Goal: Task Accomplishment & Management: Manage account settings

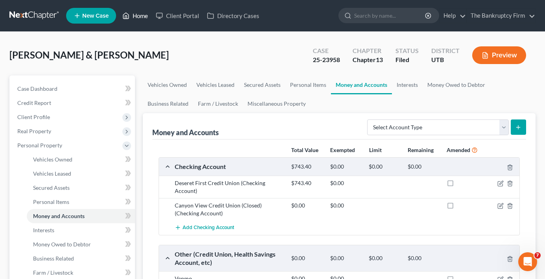
click at [136, 21] on link "Home" at bounding box center [134, 16] width 33 height 14
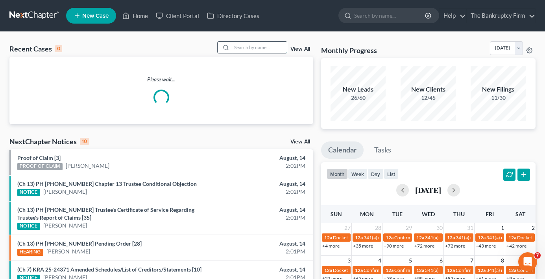
click at [242, 46] on input "search" at bounding box center [259, 47] width 55 height 11
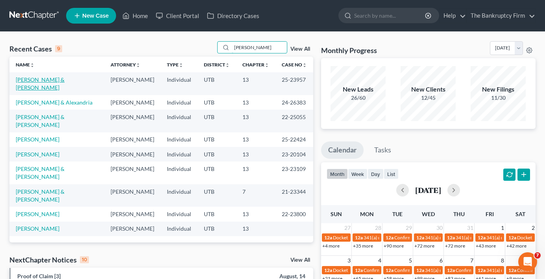
type input "[PERSON_NAME]"
click at [65, 77] on link "[PERSON_NAME] & [PERSON_NAME]" at bounding box center [40, 83] width 49 height 15
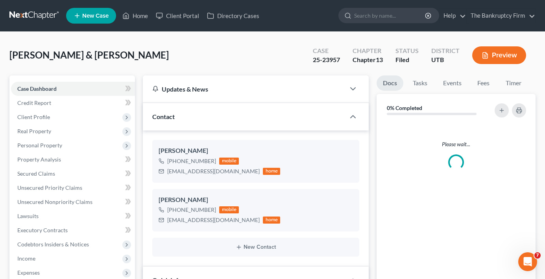
scroll to position [70, 0]
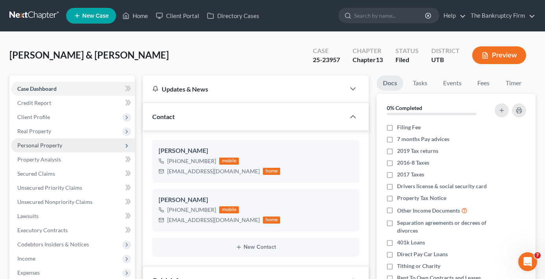
click at [41, 147] on span "Personal Property" at bounding box center [39, 145] width 45 height 7
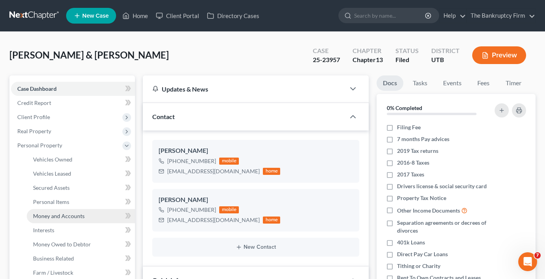
click at [51, 215] on span "Money and Accounts" at bounding box center [59, 216] width 52 height 7
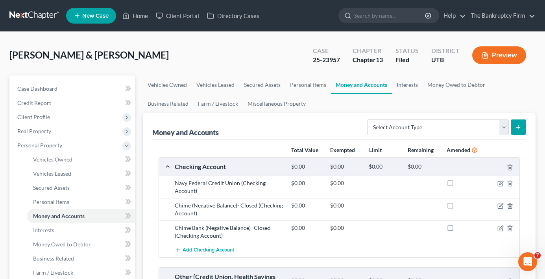
scroll to position [39, 0]
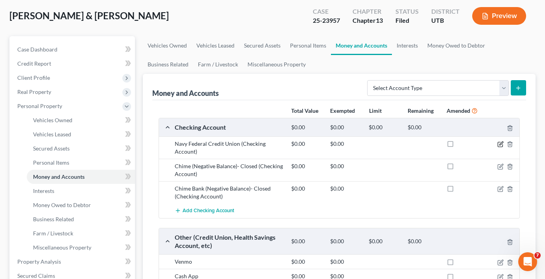
click at [500, 147] on icon "button" at bounding box center [500, 144] width 6 height 6
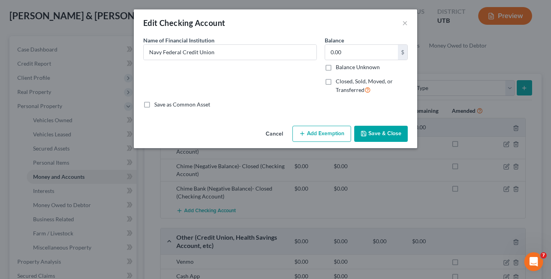
click at [277, 134] on button "Cancel" at bounding box center [274, 135] width 30 height 16
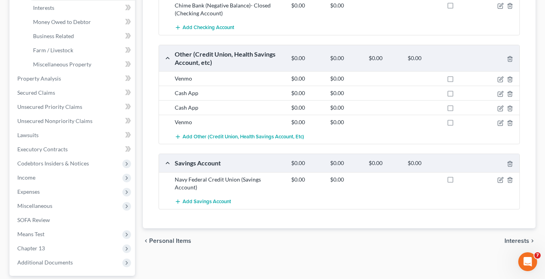
scroll to position [236, 0]
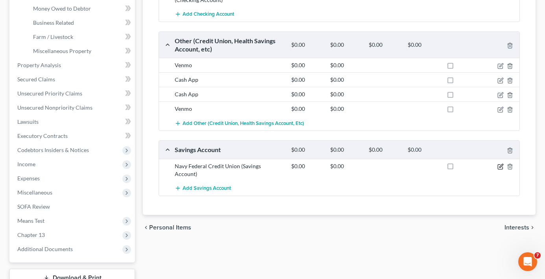
click at [498, 164] on icon "button" at bounding box center [500, 167] width 6 height 6
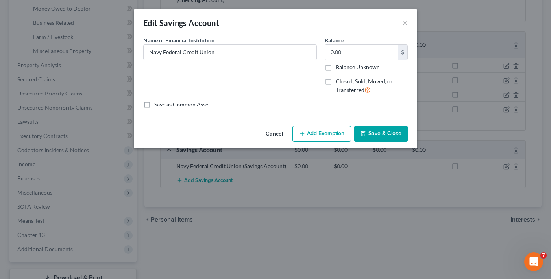
click at [336, 82] on label "Closed, Sold, Moved, or Transferred" at bounding box center [372, 86] width 72 height 17
click at [339, 82] on input "Closed, Sold, Moved, or Transferred" at bounding box center [341, 80] width 5 height 5
checkbox input "true"
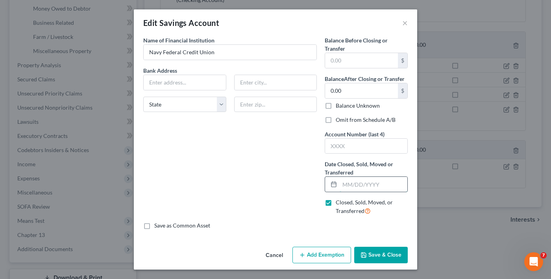
click at [344, 184] on input "text" at bounding box center [374, 184] width 68 height 15
type input "[DATE]"
click at [371, 253] on button "Save & Close" at bounding box center [381, 255] width 54 height 17
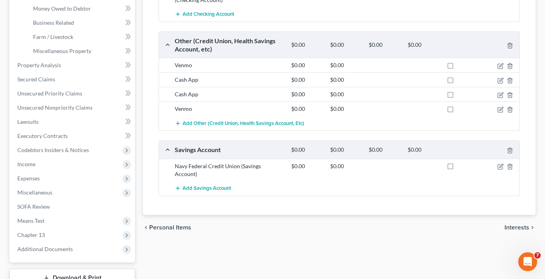
click at [416, 231] on div "chevron_left Personal Items Interests chevron_right" at bounding box center [339, 227] width 393 height 25
click at [390, 240] on div "Vehicles Owned Vehicles Leased Secured Assets Personal Items Money and Accounts…" at bounding box center [339, 73] width 401 height 469
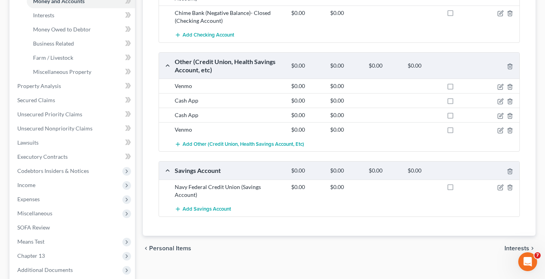
scroll to position [197, 0]
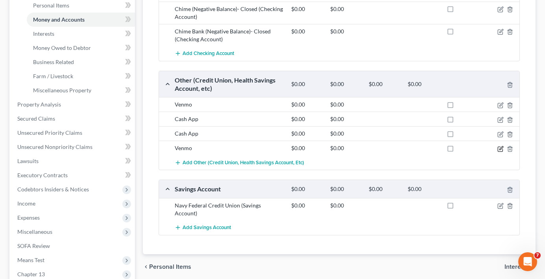
click at [502, 149] on icon "button" at bounding box center [500, 149] width 6 height 6
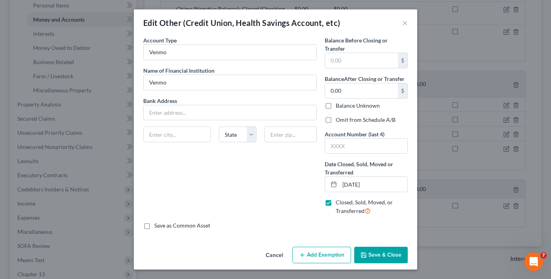
click at [375, 255] on button "Save & Close" at bounding box center [381, 255] width 54 height 17
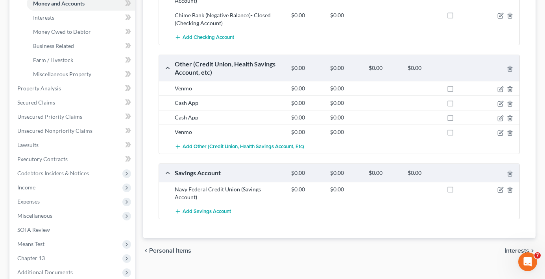
scroll to position [236, 0]
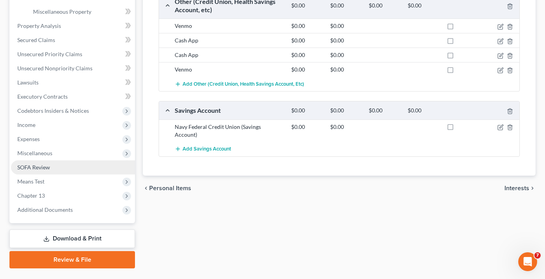
click at [38, 167] on span "SOFA Review" at bounding box center [33, 167] width 33 height 7
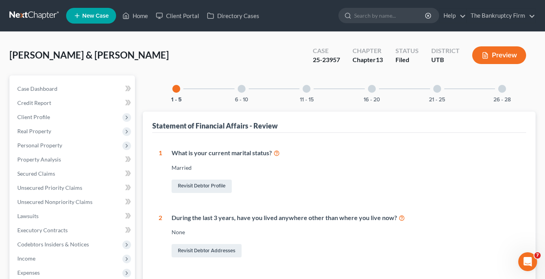
drag, startPoint x: 369, startPoint y: 91, endPoint x: 351, endPoint y: 95, distance: 18.8
click at [368, 90] on div at bounding box center [372, 89] width 8 height 8
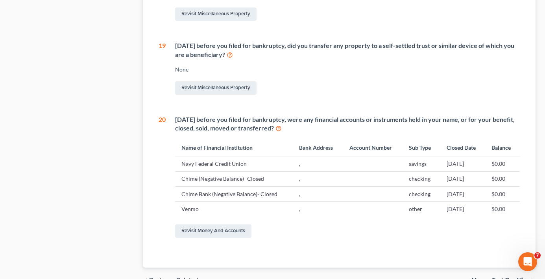
scroll to position [482, 0]
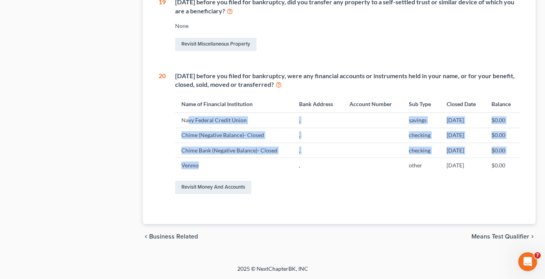
drag, startPoint x: 187, startPoint y: 165, endPoint x: 189, endPoint y: 121, distance: 44.1
click at [189, 121] on tbody "Navy Federal Credit Union , savings [DATE] $0.00 Chime (Negative Balance)- Clos…" at bounding box center [347, 143] width 345 height 60
click at [187, 121] on td "Navy Federal Credit Union" at bounding box center [234, 120] width 118 height 15
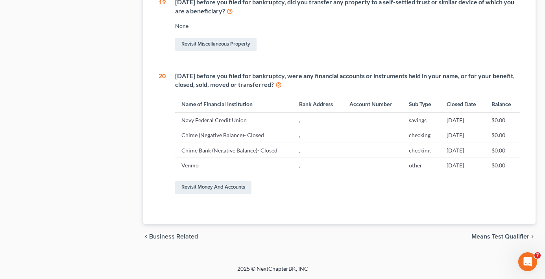
click at [180, 122] on td "Navy Federal Credit Union" at bounding box center [234, 120] width 118 height 15
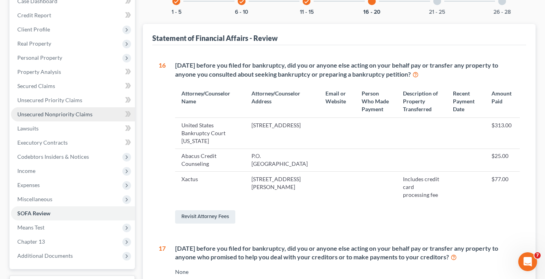
scroll to position [49, 0]
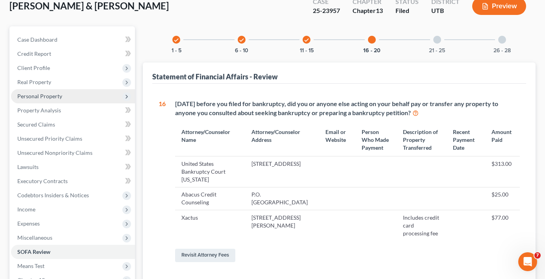
click at [48, 97] on span "Personal Property" at bounding box center [39, 96] width 45 height 7
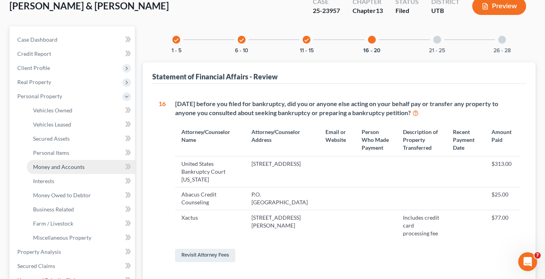
click at [61, 164] on span "Money and Accounts" at bounding box center [59, 167] width 52 height 7
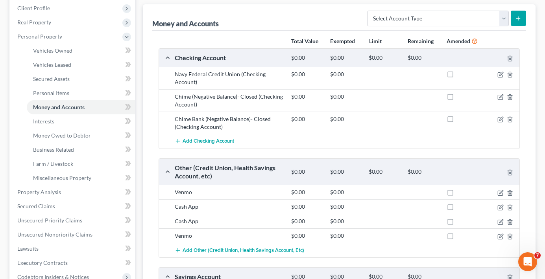
scroll to position [236, 0]
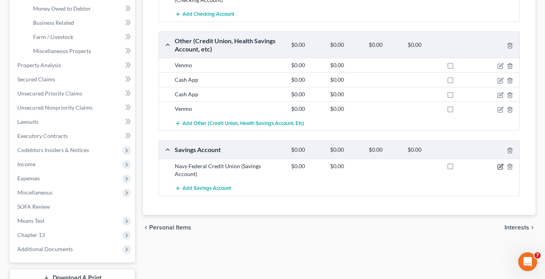
click at [500, 168] on icon "button" at bounding box center [501, 166] width 4 height 4
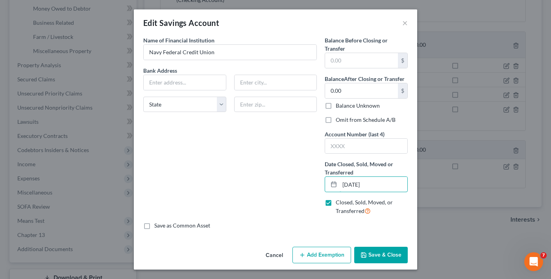
drag, startPoint x: 388, startPoint y: 184, endPoint x: 310, endPoint y: 185, distance: 78.3
click at [310, 185] on div "Name of Financial Institution * Navy Federal Credit Union Bank Address State [U…" at bounding box center [275, 129] width 272 height 186
click at [336, 202] on label "Closed, Sold, Moved, or Transferred" at bounding box center [372, 207] width 72 height 17
click at [339, 202] on input "Closed, Sold, Moved, or Transferred" at bounding box center [341, 201] width 5 height 5
checkbox input "false"
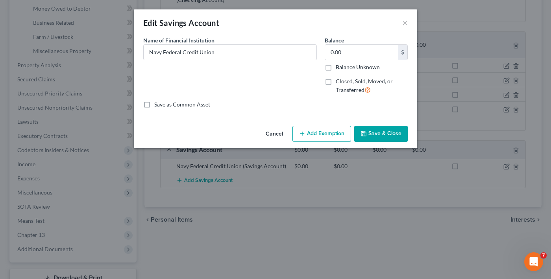
click at [374, 135] on button "Save & Close" at bounding box center [381, 134] width 54 height 17
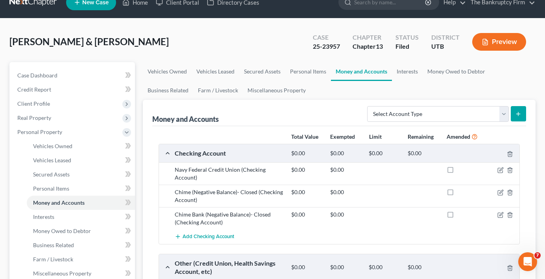
scroll to position [0, 0]
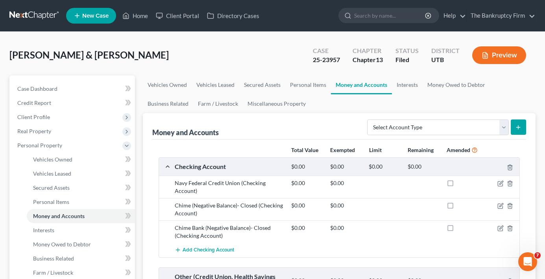
click at [375, 108] on ul "Vehicles Owned Vehicles Leased Secured Assets Personal Items Money and Accounts…" at bounding box center [339, 95] width 393 height 38
click at [421, 103] on ul "Vehicles Owned Vehicles Leased Secured Assets Personal Items Money and Accounts…" at bounding box center [339, 95] width 393 height 38
click at [142, 15] on link "Home" at bounding box center [134, 16] width 33 height 14
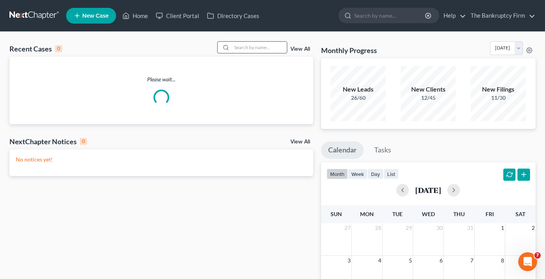
click at [247, 45] on input "search" at bounding box center [259, 47] width 55 height 11
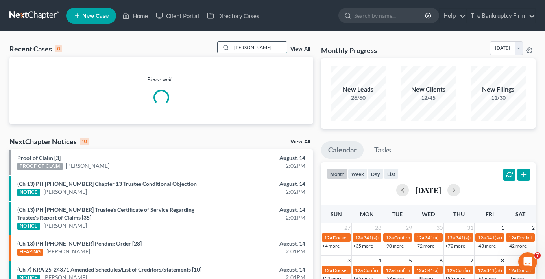
type input "[PERSON_NAME]"
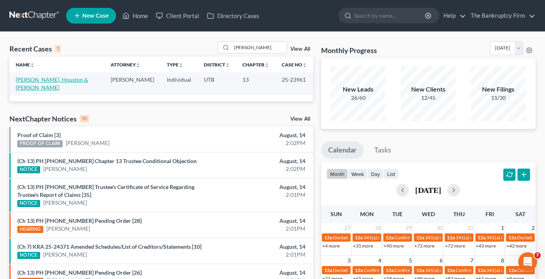
click at [35, 78] on link "[PERSON_NAME], Houston & [PERSON_NAME]" at bounding box center [52, 83] width 72 height 15
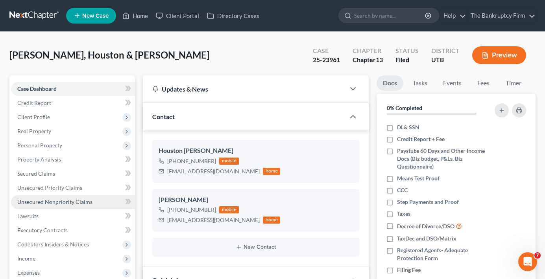
scroll to position [169, 0]
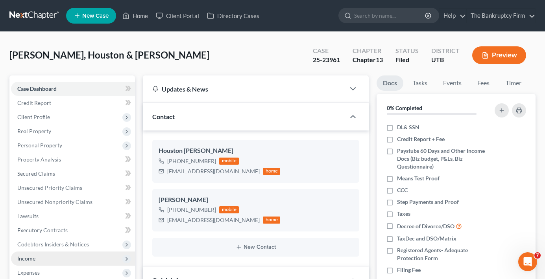
click at [38, 253] on span "Income" at bounding box center [73, 259] width 124 height 14
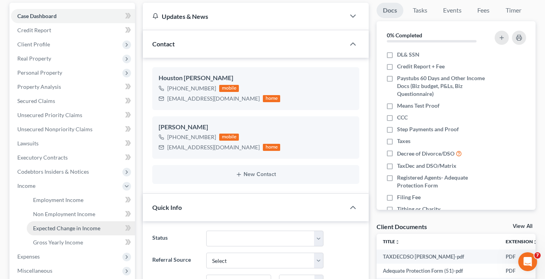
scroll to position [79, 0]
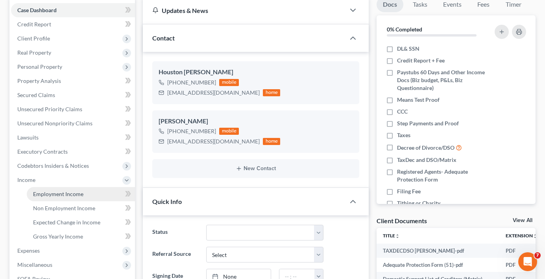
click at [63, 195] on span "Employment Income" at bounding box center [58, 194] width 50 height 7
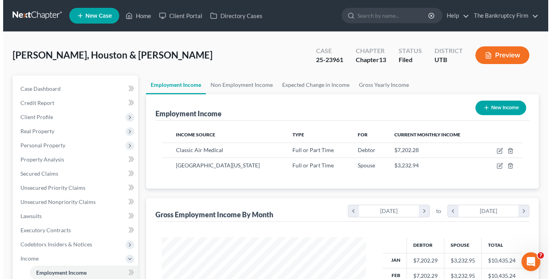
scroll to position [141, 220]
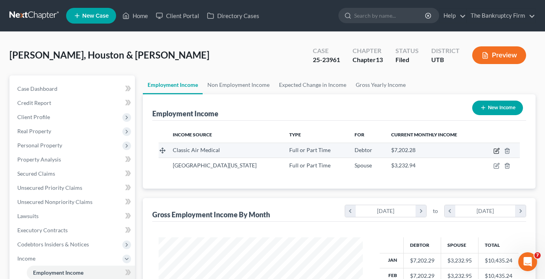
click at [496, 152] on icon "button" at bounding box center [497, 150] width 4 height 4
select select "0"
select select "46"
select select "0"
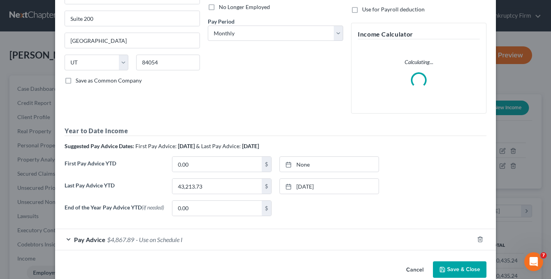
scroll to position [124, 0]
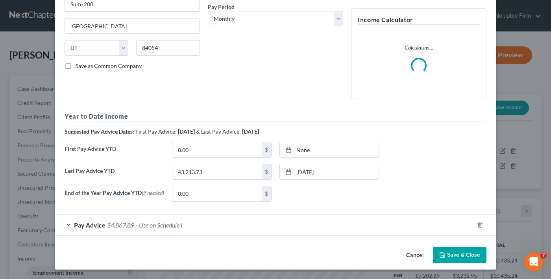
click at [194, 223] on div "Pay Advice $4,867.89 - Use on Schedule I" at bounding box center [264, 225] width 419 height 21
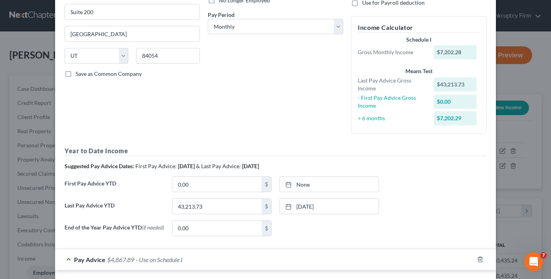
scroll to position [111, 0]
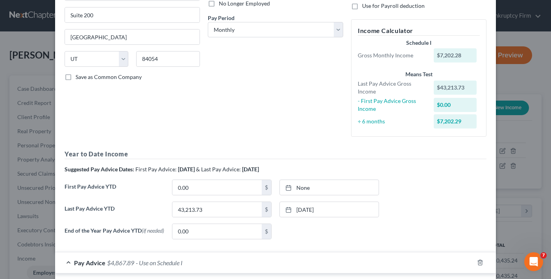
click at [435, 11] on div "How would you like to enter income? All Pay Advices Just One Pay Advice YTD Sub…" at bounding box center [418, 34] width 143 height 218
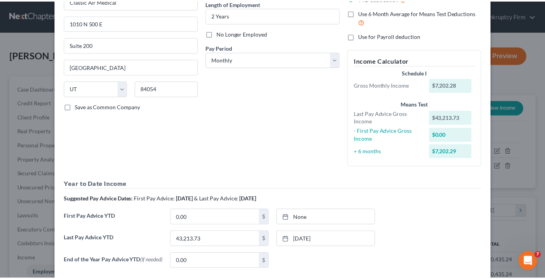
scroll to position [0, 0]
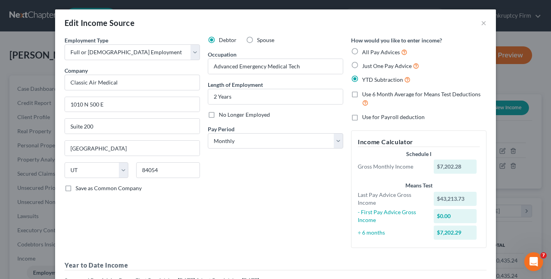
click at [47, 185] on div "Edit Income Source × Employment Type * Select Full or [DEMOGRAPHIC_DATA] Employ…" at bounding box center [275, 139] width 551 height 279
click at [34, 190] on div "Edit Income Source × Employment Type * Select Full or [DEMOGRAPHIC_DATA] Employ…" at bounding box center [275, 139] width 551 height 279
click at [481, 22] on button "×" at bounding box center [484, 22] width 6 height 9
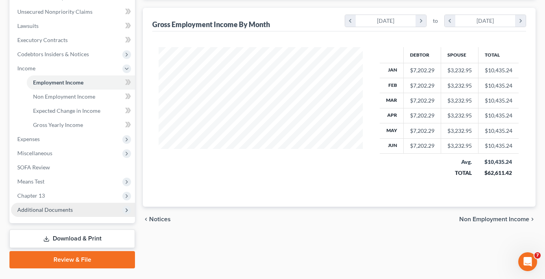
scroll to position [197, 0]
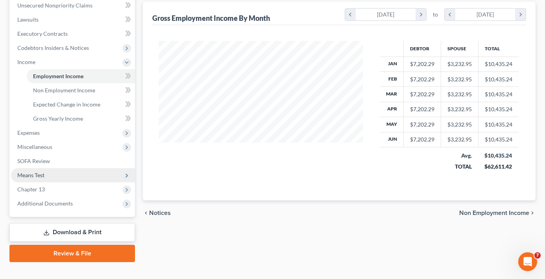
click at [48, 172] on span "Means Test" at bounding box center [73, 175] width 124 height 14
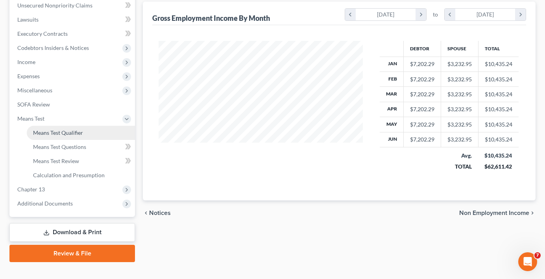
click at [74, 133] on span "Means Test Qualifier" at bounding box center [58, 132] width 50 height 7
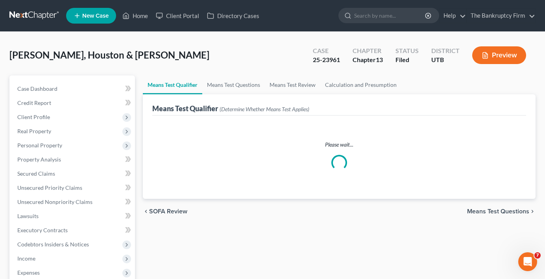
scroll to position [39, 0]
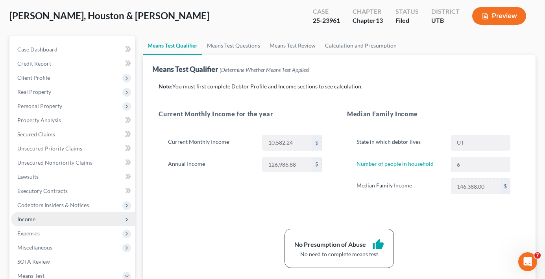
click at [35, 217] on span "Income" at bounding box center [73, 219] width 124 height 14
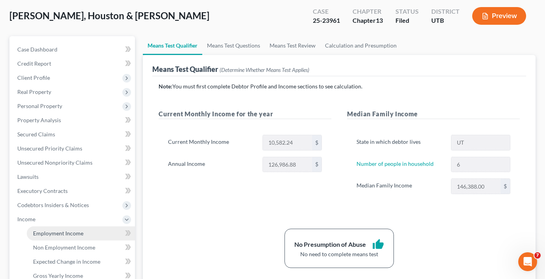
click at [70, 237] on link "Employment Income" at bounding box center [81, 234] width 108 height 14
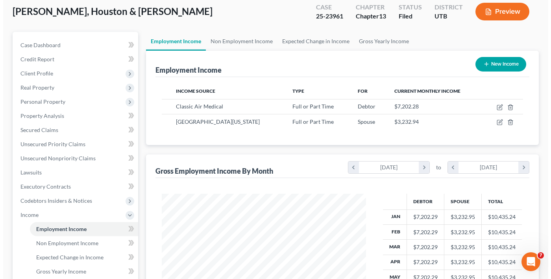
scroll to position [39, 0]
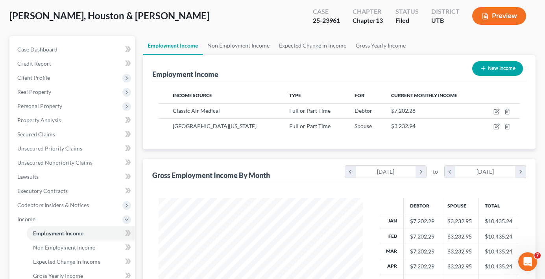
click at [279, 11] on div "[PERSON_NAME], [GEOGRAPHIC_DATA] & [PERSON_NAME] Upgraded Case 25-23961 Chapter…" at bounding box center [272, 19] width 526 height 34
click at [497, 114] on icon "button" at bounding box center [496, 112] width 5 height 5
select select "0"
select select "46"
select select "0"
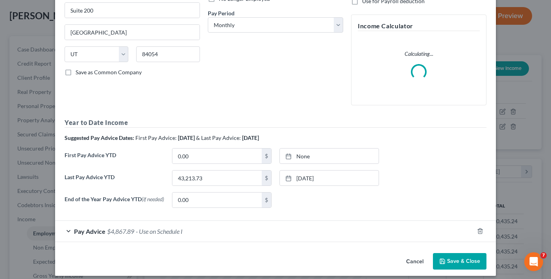
scroll to position [124, 0]
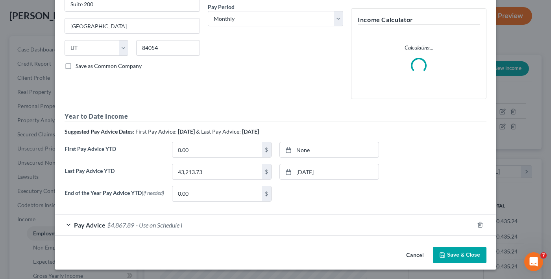
click at [274, 228] on div "Pay Advice $4,867.89 - Use on Schedule I" at bounding box center [264, 225] width 419 height 21
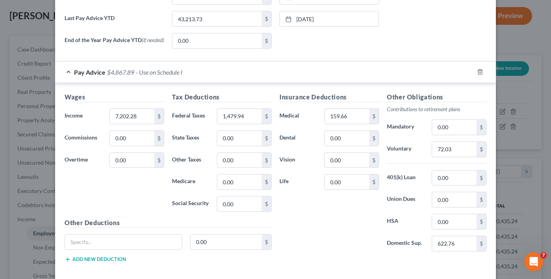
scroll to position [321, 0]
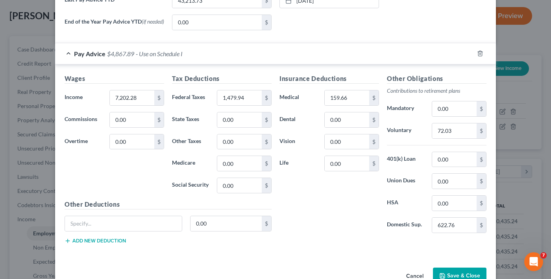
click at [420, 37] on div "End of the Year Pay Advice YTD (if needed) 0.00 $ None close Date Time chevron_…" at bounding box center [276, 26] width 430 height 22
click at [280, 246] on div "Insurance Deductions Medical 159.66 $ Dental 0.00 $ Vision 0.00 $ Life 0.00 $ O…" at bounding box center [382, 162] width 215 height 177
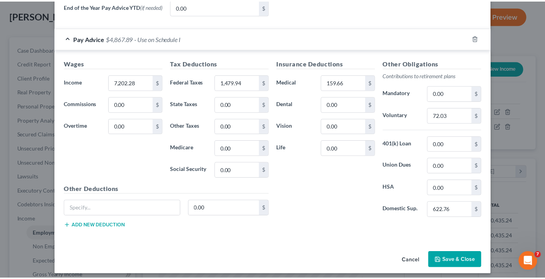
scroll to position [343, 0]
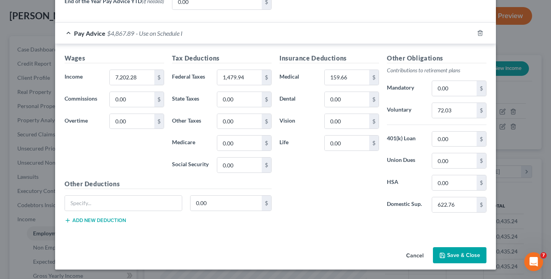
click at [416, 253] on button "Cancel" at bounding box center [415, 256] width 30 height 16
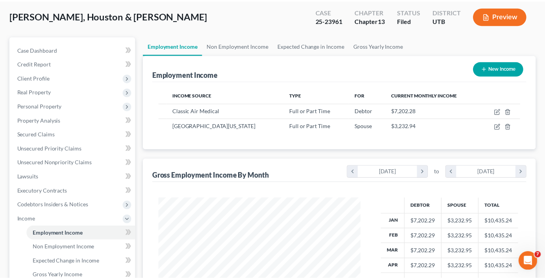
scroll to position [393326, 393247]
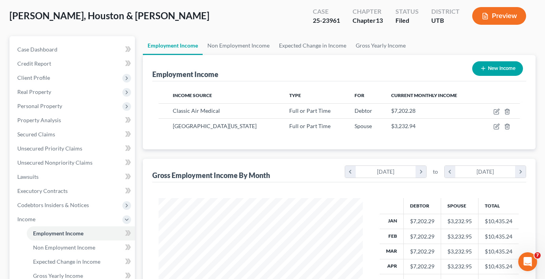
click at [422, 63] on div "Employment Income New Income" at bounding box center [339, 68] width 374 height 26
click at [395, 76] on div "Employment Income New Income" at bounding box center [339, 68] width 374 height 26
click at [51, 49] on span "Case Dashboard" at bounding box center [37, 49] width 40 height 7
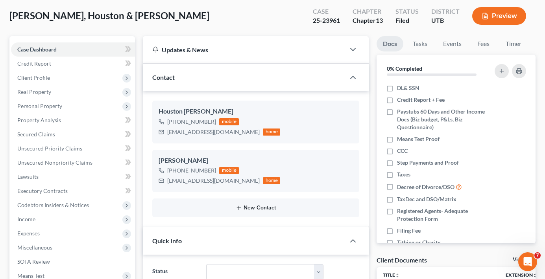
scroll to position [169, 0]
